Goal: Complete application form: Complete application form

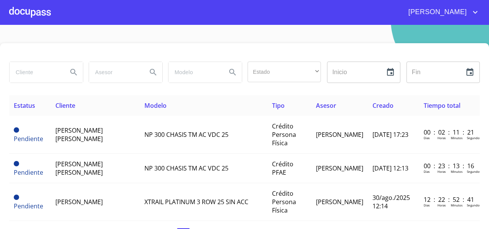
click at [32, 18] on div at bounding box center [30, 12] width 42 height 24
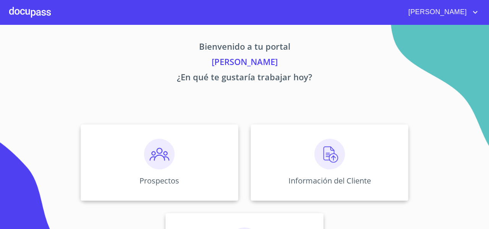
scroll to position [66, 0]
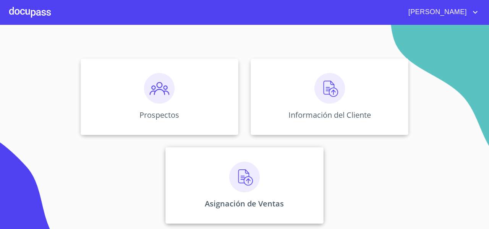
click at [215, 170] on div "Asignación de Ventas" at bounding box center [245, 185] width 158 height 76
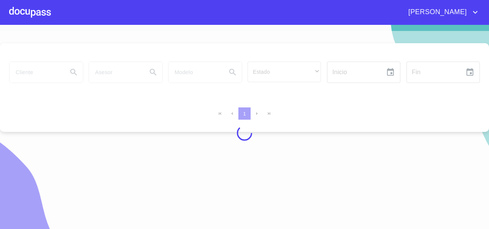
click at [36, 78] on div at bounding box center [244, 133] width 489 height 204
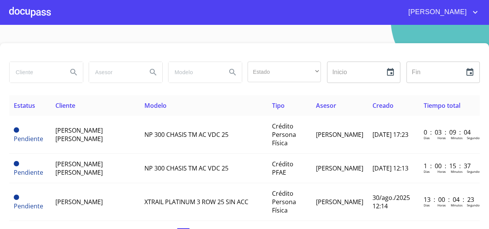
click at [32, 75] on input "search" at bounding box center [36, 72] width 52 height 21
type input "[PERSON_NAME]"
click at [75, 71] on icon "Search" at bounding box center [73, 72] width 9 height 9
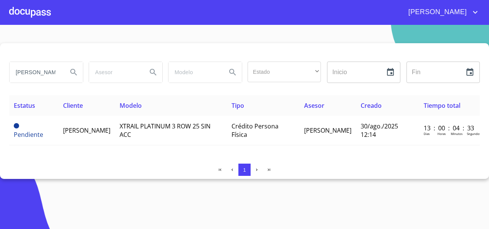
click at [115, 137] on td "[PERSON_NAME]" at bounding box center [86, 130] width 57 height 29
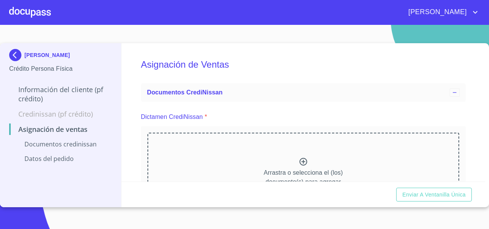
click at [211, 161] on div "Arrastra o selecciona el (los) documento(s) para agregar" at bounding box center [304, 172] width 312 height 78
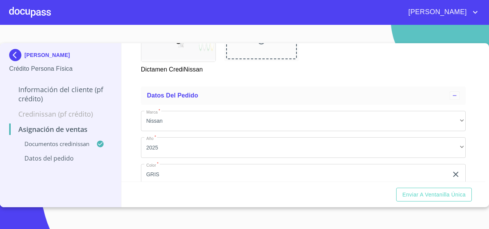
scroll to position [221, 0]
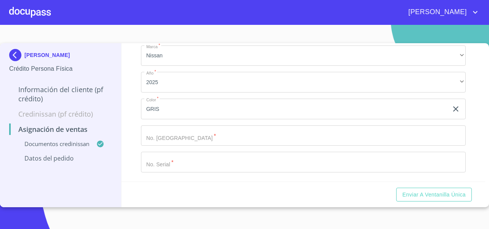
click at [167, 172] on input "Marca   *" at bounding box center [303, 162] width 325 height 21
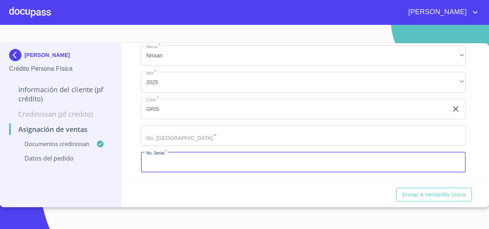
paste input "[US_VEHICLE_IDENTIFICATION_NUMBER]"
type input "[US_VEHICLE_IDENTIFICATION_NUMBER]"
click at [155, 146] on input "Marca   *" at bounding box center [303, 135] width 325 height 21
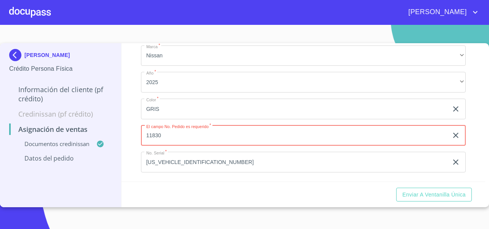
type input "11830"
click at [138, 123] on div "Asignación de Ventas Documentos CrediNissan Dictamen CrediNissan * Dictamen Cre…" at bounding box center [304, 112] width 364 height 138
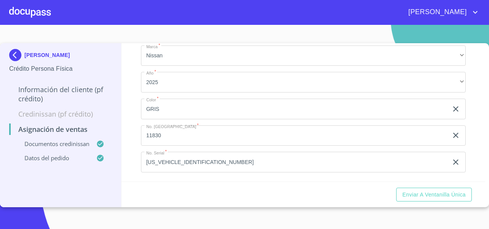
scroll to position [232, 0]
click at [426, 195] on span "Enviar a Ventanilla única" at bounding box center [434, 195] width 63 height 10
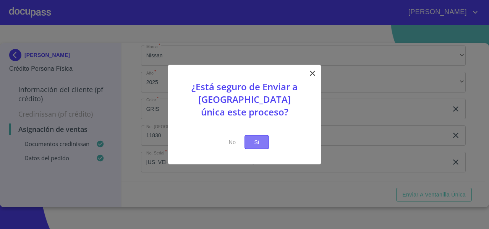
click at [261, 141] on span "Si" at bounding box center [257, 142] width 12 height 10
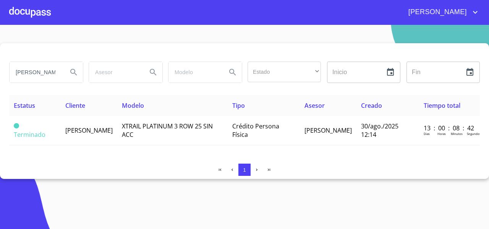
click at [35, 15] on div at bounding box center [30, 12] width 42 height 24
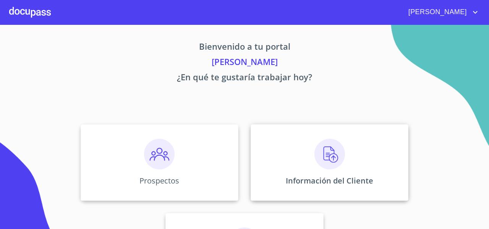
click at [269, 141] on div "Información del Cliente" at bounding box center [330, 162] width 158 height 76
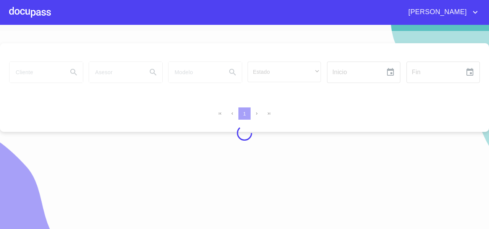
click at [50, 73] on div at bounding box center [244, 133] width 489 height 204
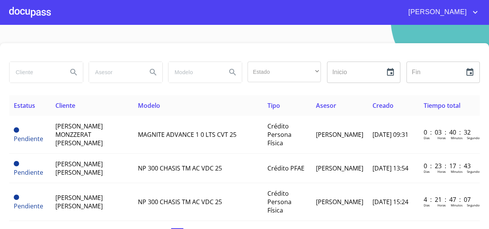
click at [50, 72] on input "search" at bounding box center [36, 72] width 52 height 21
type input "[PERSON_NAME]"
click at [69, 70] on icon "Search" at bounding box center [73, 72] width 9 height 9
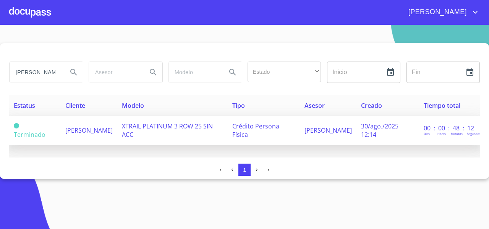
click at [80, 126] on span "[PERSON_NAME]" at bounding box center [88, 130] width 47 height 8
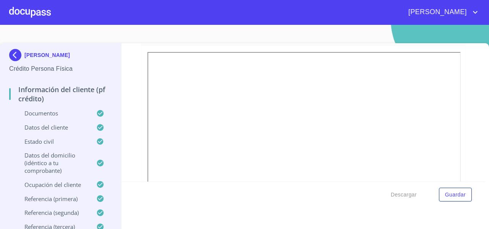
scroll to position [485, 0]
drag, startPoint x: 456, startPoint y: 93, endPoint x: 457, endPoint y: 79, distance: 14.2
click at [457, 79] on div "Información del cliente (PF crédito) Documentos Documento de identificación   *…" at bounding box center [304, 112] width 364 height 138
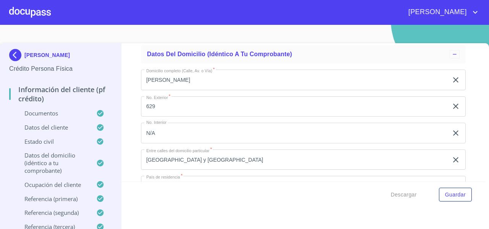
scroll to position [2404, 0]
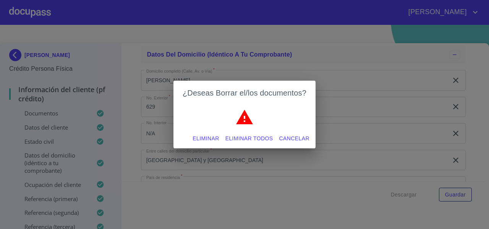
click at [252, 140] on span "Eliminar todos" at bounding box center [250, 139] width 48 height 10
